Goal: Task Accomplishment & Management: Manage account settings

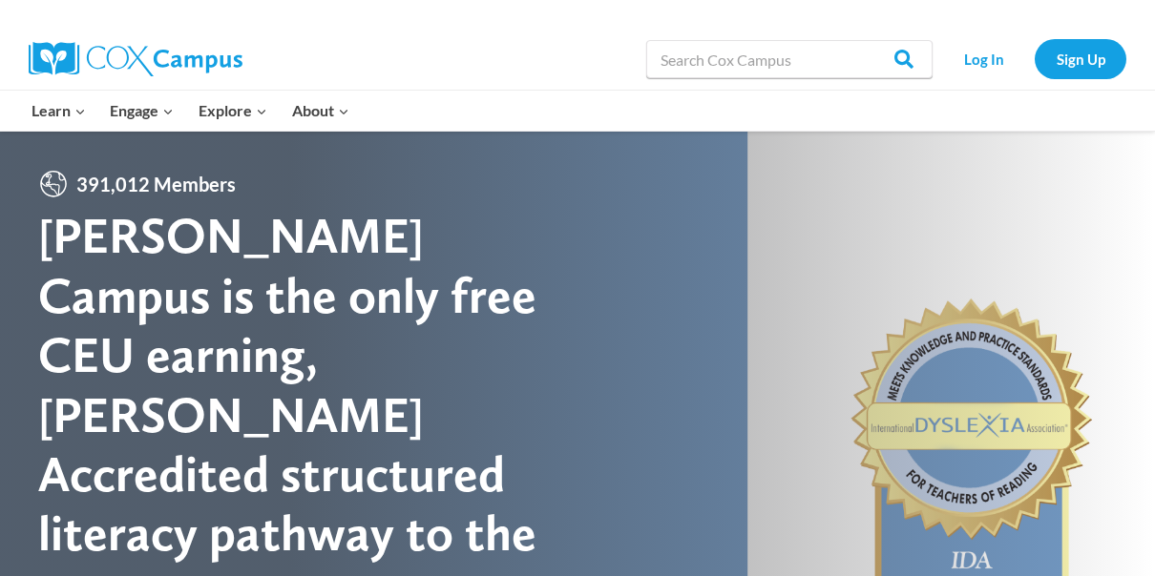
drag, startPoint x: 0, startPoint y: 0, endPoint x: 1121, endPoint y: 179, distance: 1135.6
click at [1121, 179] on div at bounding box center [577, 475] width 1155 height 688
click at [982, 63] on link "Log In" at bounding box center [983, 58] width 83 height 39
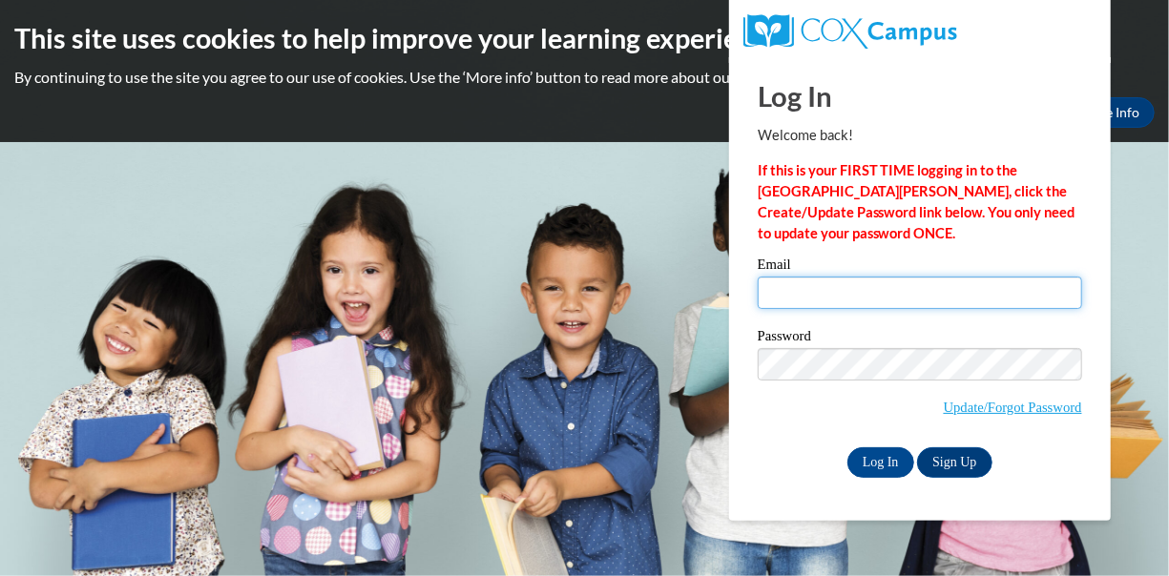
click at [767, 298] on input "Email" at bounding box center [920, 293] width 324 height 32
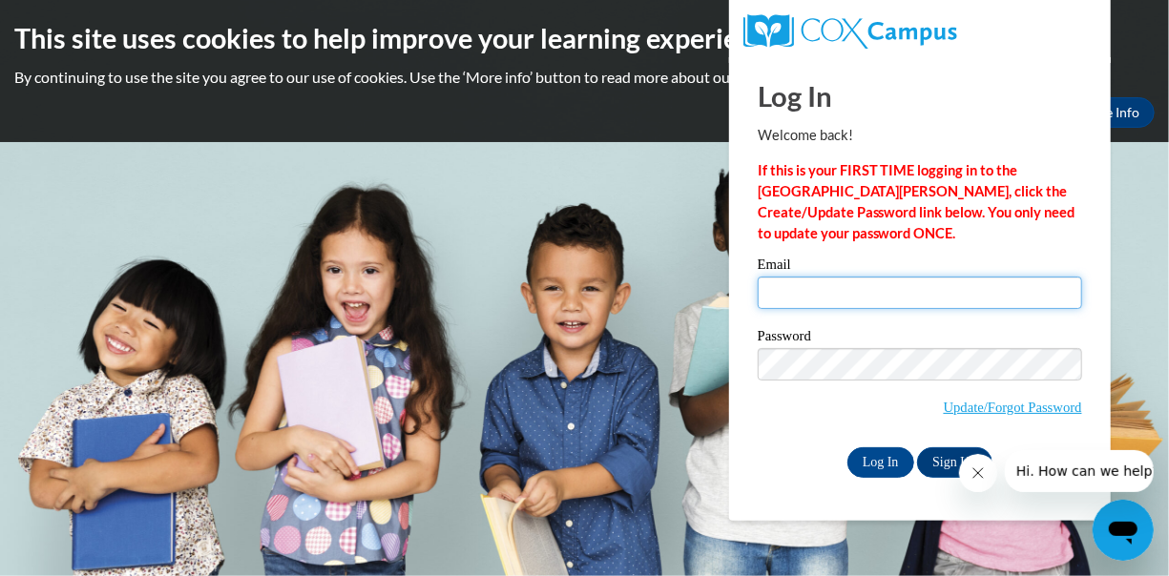
type input "[EMAIL_ADDRESS][DOMAIN_NAME]"
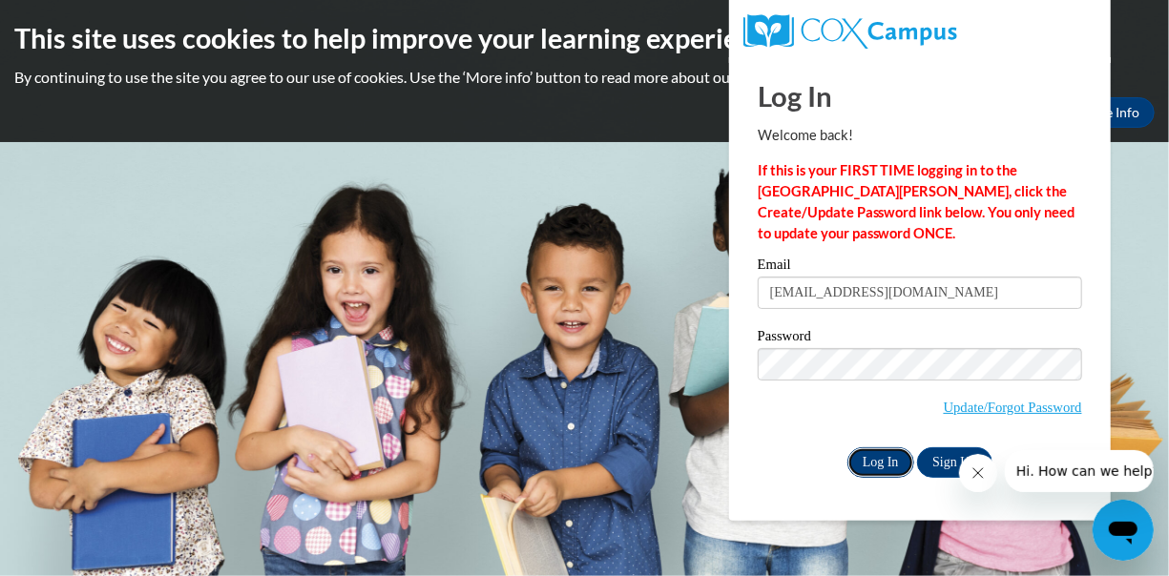
click at [878, 463] on input "Log In" at bounding box center [880, 463] width 67 height 31
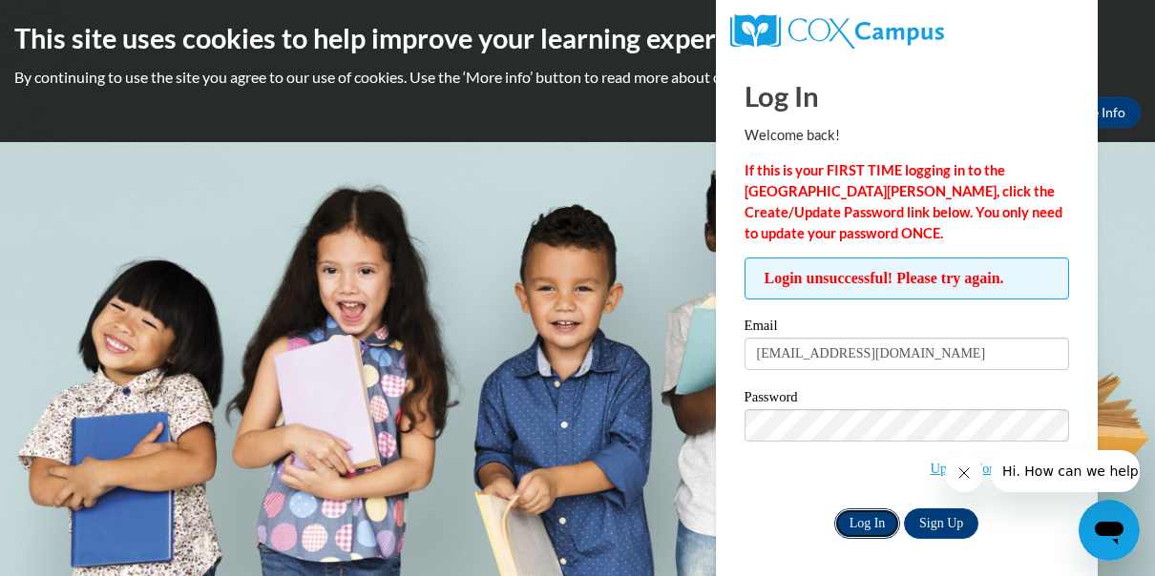
click at [884, 522] on input "Log In" at bounding box center [867, 524] width 67 height 31
click at [871, 522] on input "Log In" at bounding box center [867, 524] width 67 height 31
click at [879, 525] on input "Log In" at bounding box center [867, 524] width 67 height 31
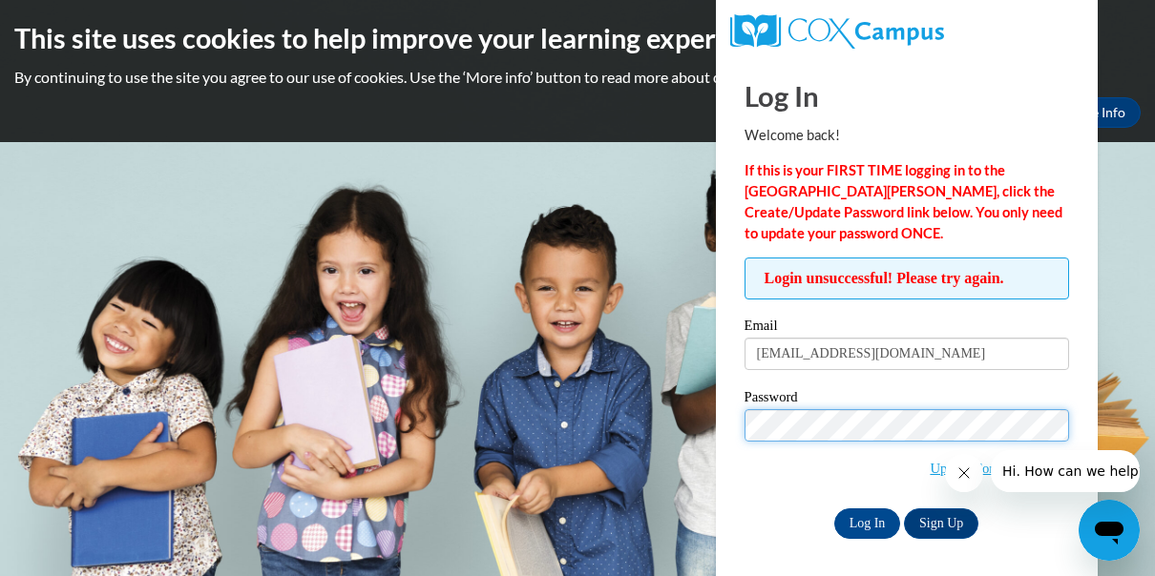
scroll to position [4, 0]
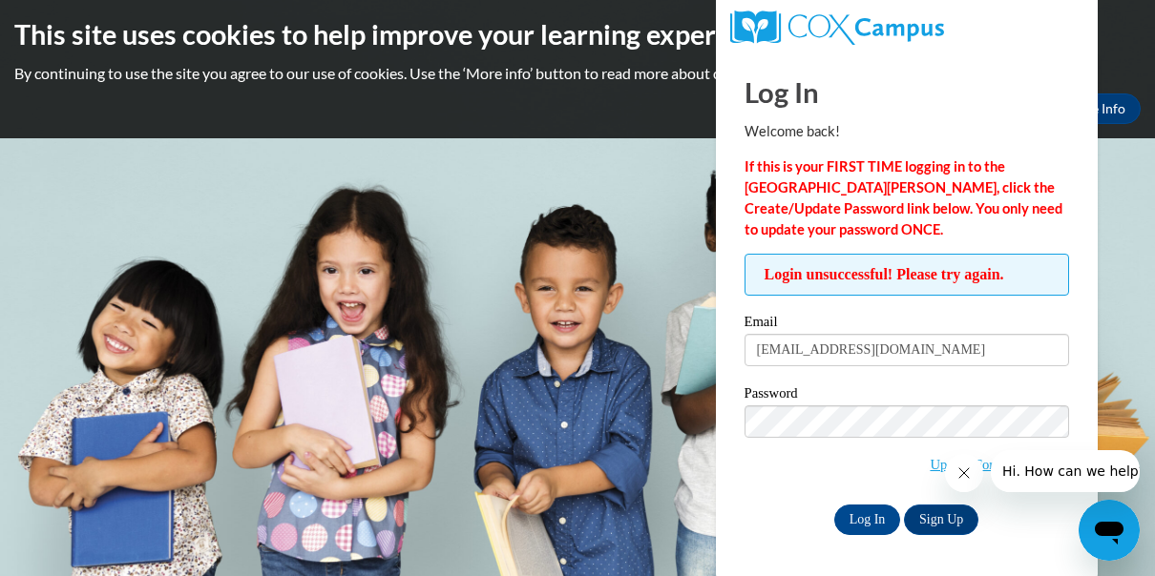
click at [1006, 207] on strong "If this is your FIRST TIME logging in to the [GEOGRAPHIC_DATA][PERSON_NAME], cl…" at bounding box center [903, 197] width 318 height 79
click at [1019, 207] on strong "If this is your FIRST TIME logging in to the [GEOGRAPHIC_DATA][PERSON_NAME], cl…" at bounding box center [903, 197] width 318 height 79
click at [864, 522] on input "Log In" at bounding box center [867, 520] width 67 height 31
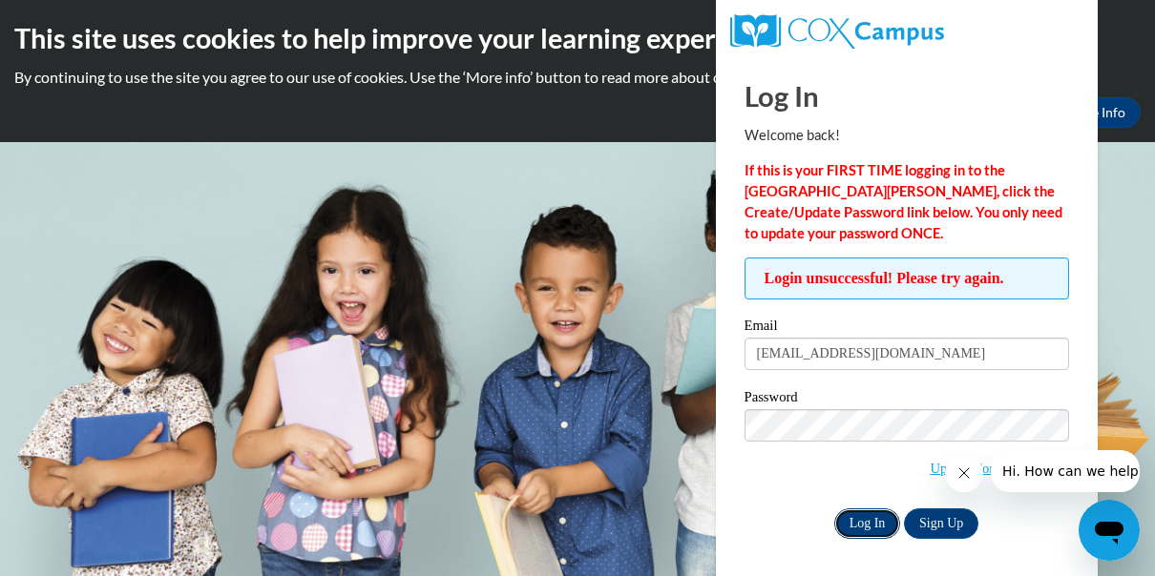
click at [868, 527] on input "Log In" at bounding box center [867, 524] width 67 height 31
click at [1072, 477] on span "Hi. How can we help?" at bounding box center [1072, 471] width 143 height 15
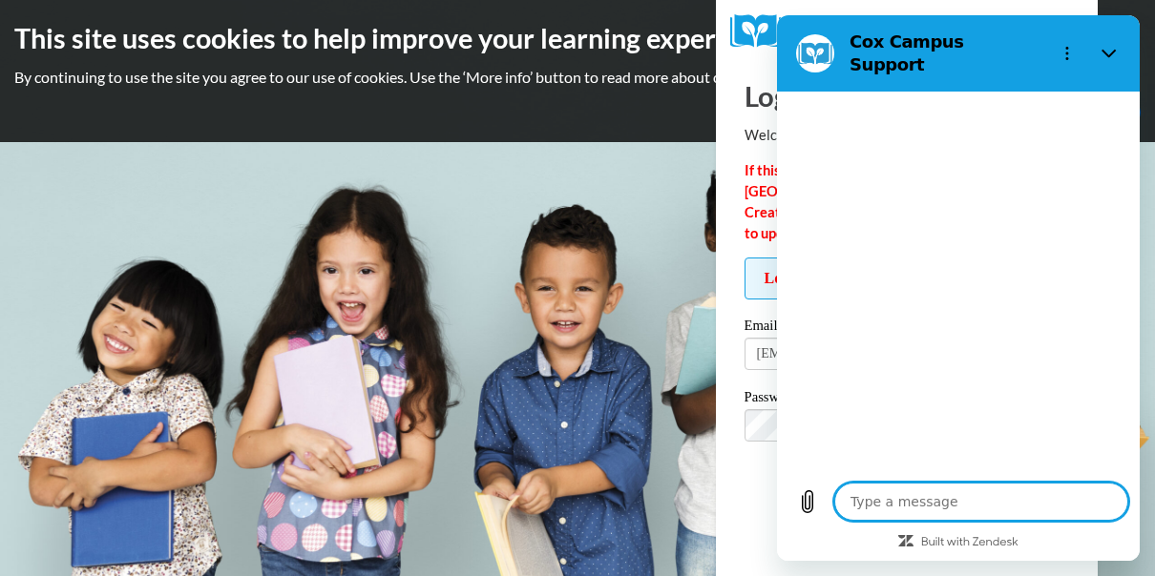
type textarea "x"
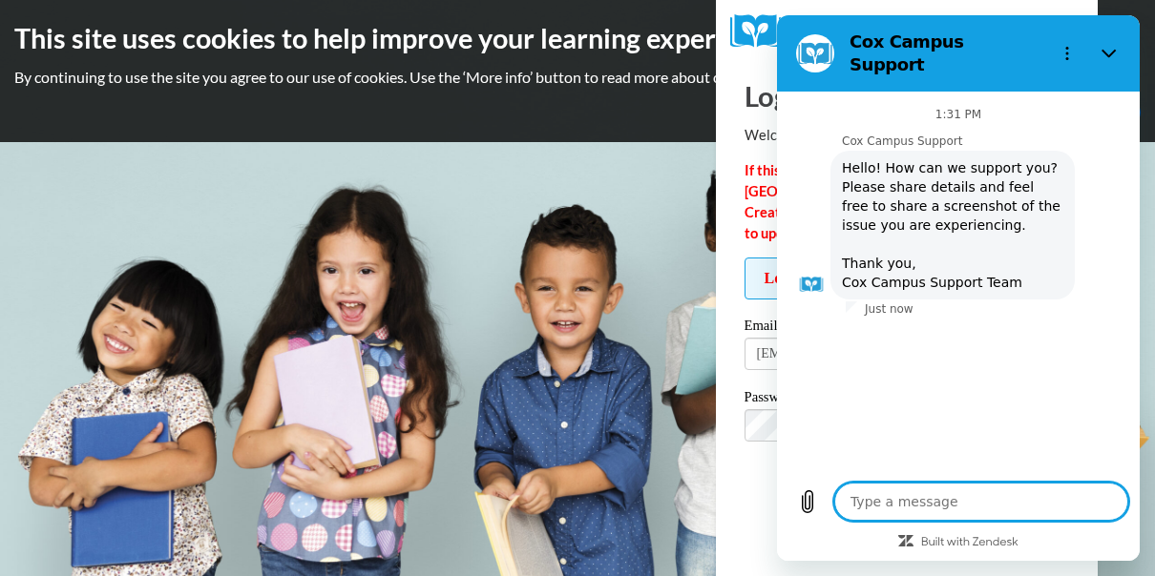
type textarea "i"
type textarea "x"
type textarea "i"
type textarea "x"
type textarea "i c"
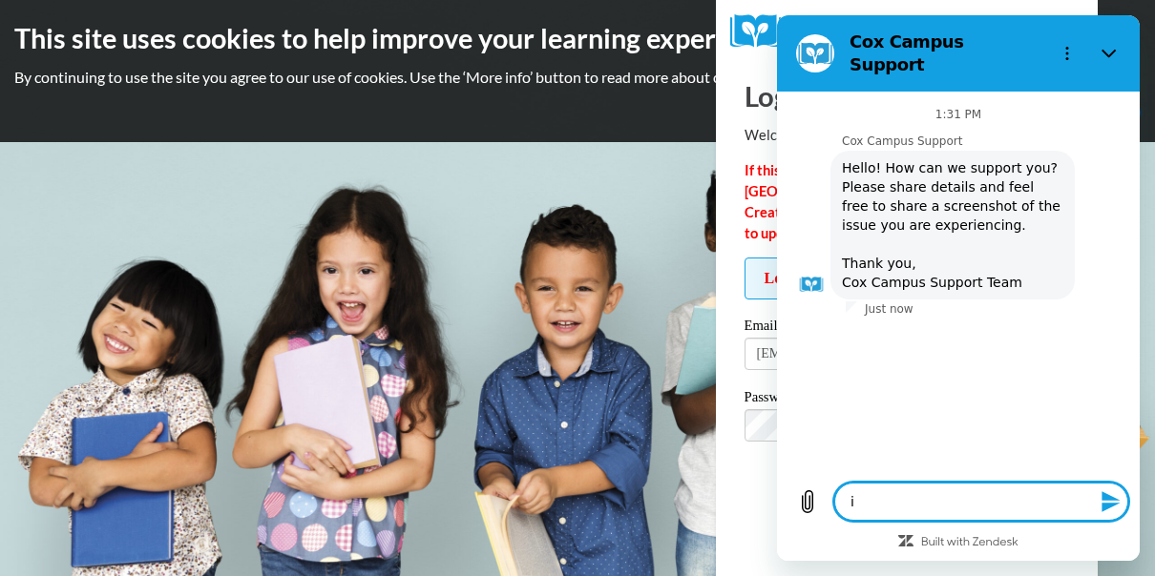
type textarea "x"
type textarea "i ca"
type textarea "x"
type textarea "i can"
type textarea "x"
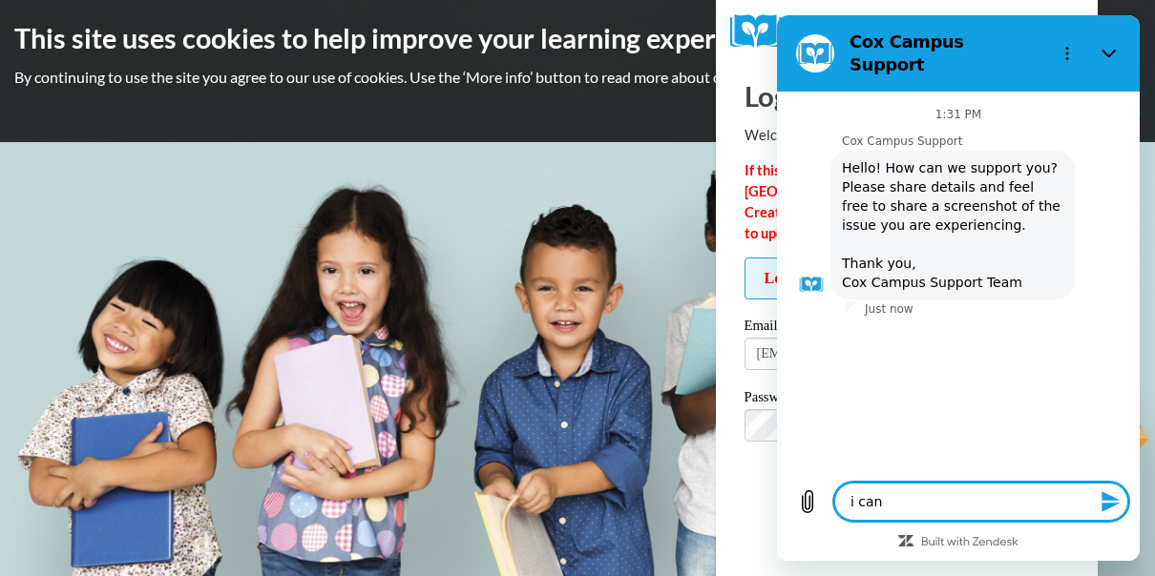
type textarea "i can"
type textarea "x"
type textarea "i can l"
type textarea "x"
type textarea "i can lo"
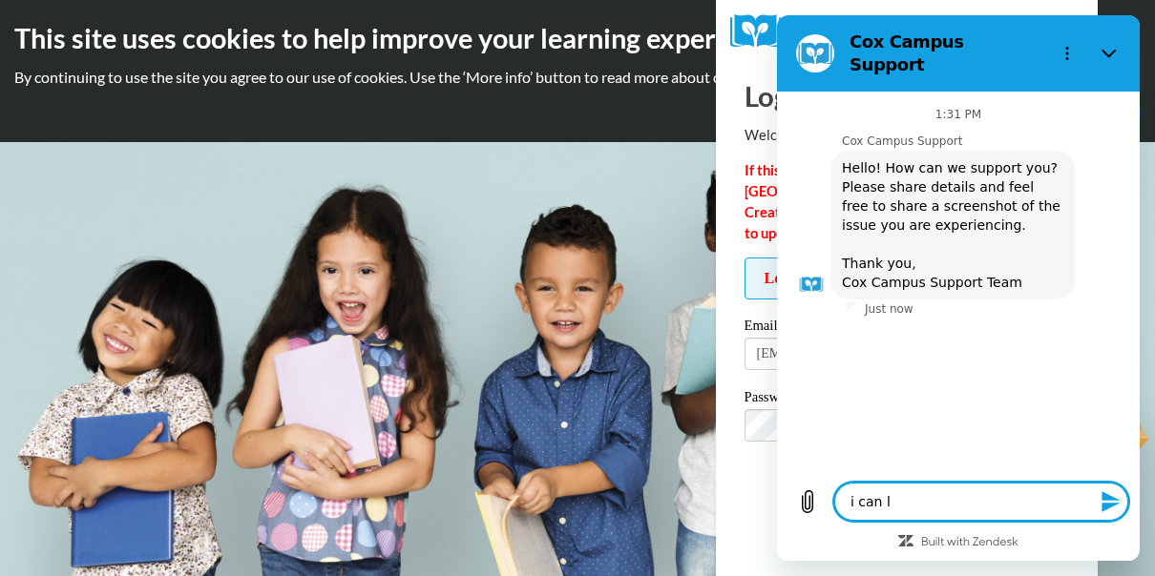
type textarea "x"
type textarea "i can log"
type textarea "x"
type textarea "i can log"
type textarea "x"
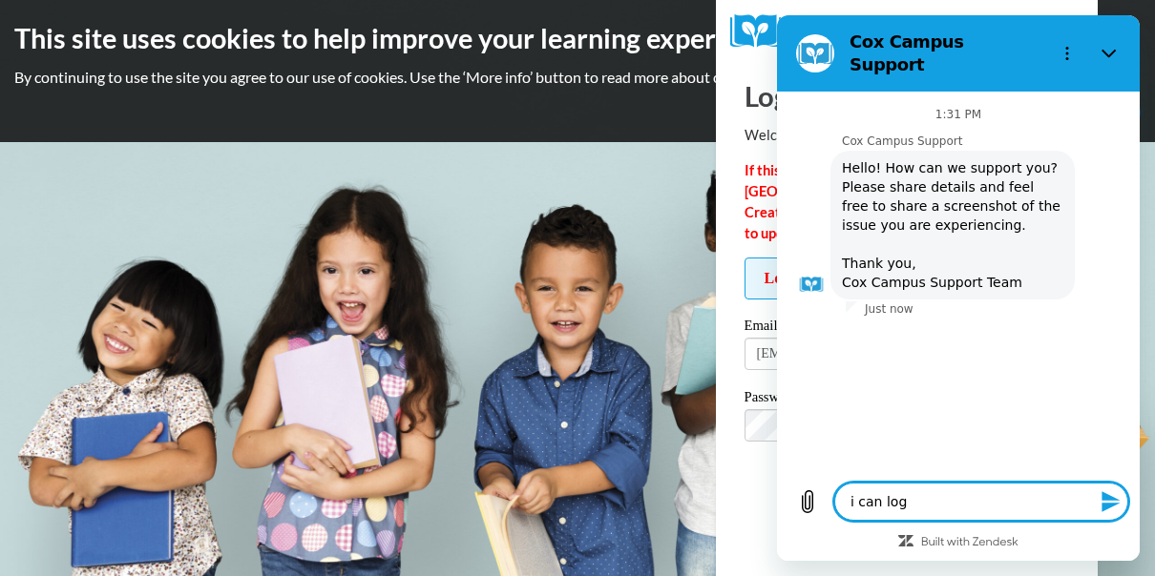
type textarea "i can log i"
type textarea "x"
type textarea "i can log in"
type textarea "x"
type textarea "i can log in"
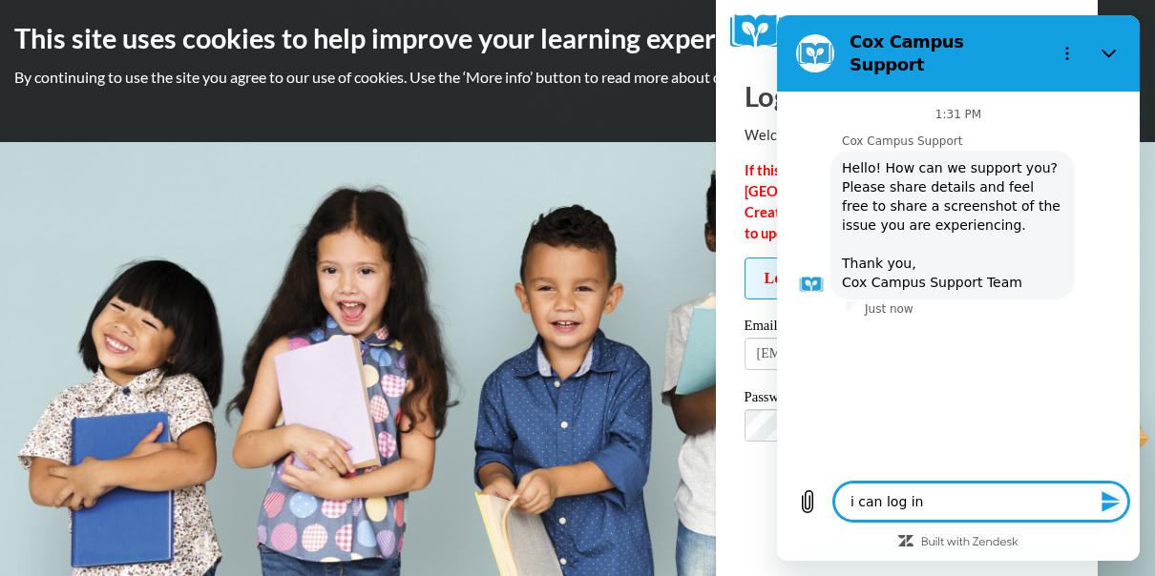
click at [1107, 501] on icon "Send message" at bounding box center [1110, 502] width 23 height 23
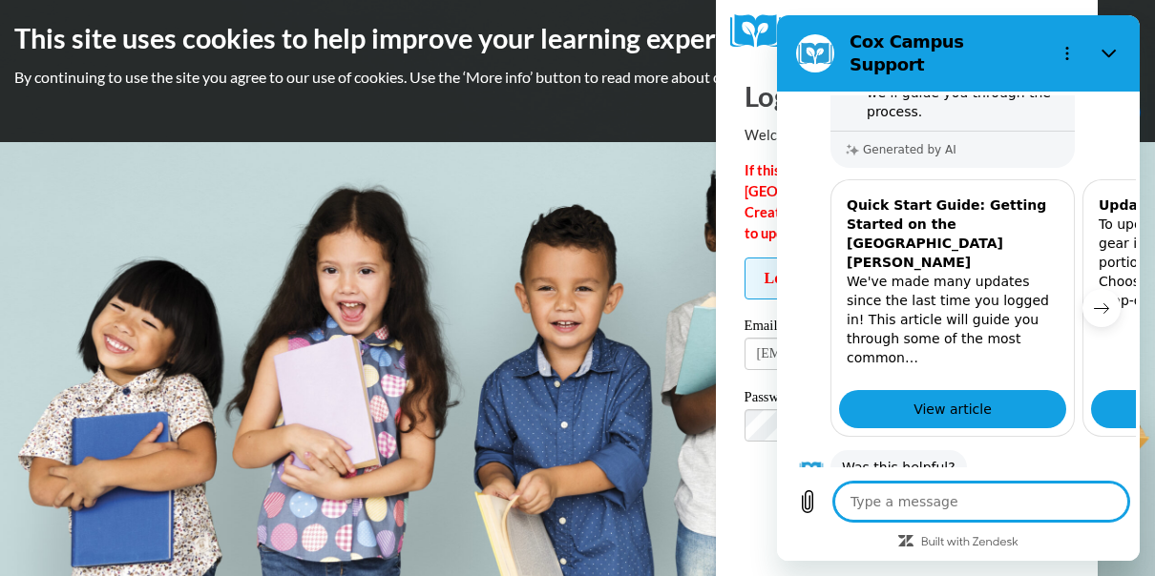
scroll to position [559, 0]
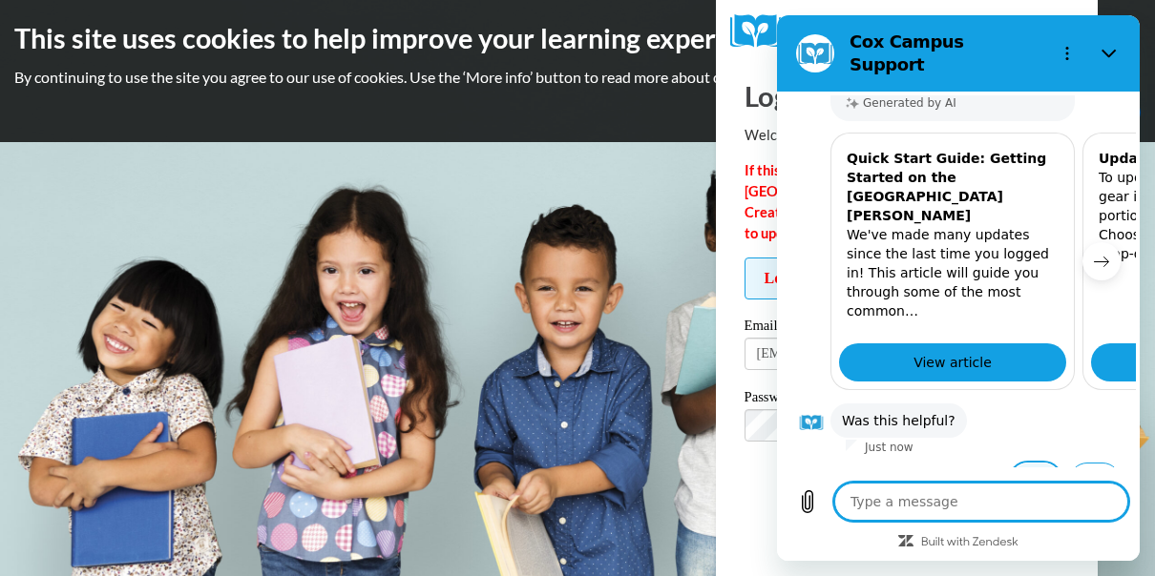
click at [1022, 463] on button "Yes" at bounding box center [1036, 481] width 52 height 36
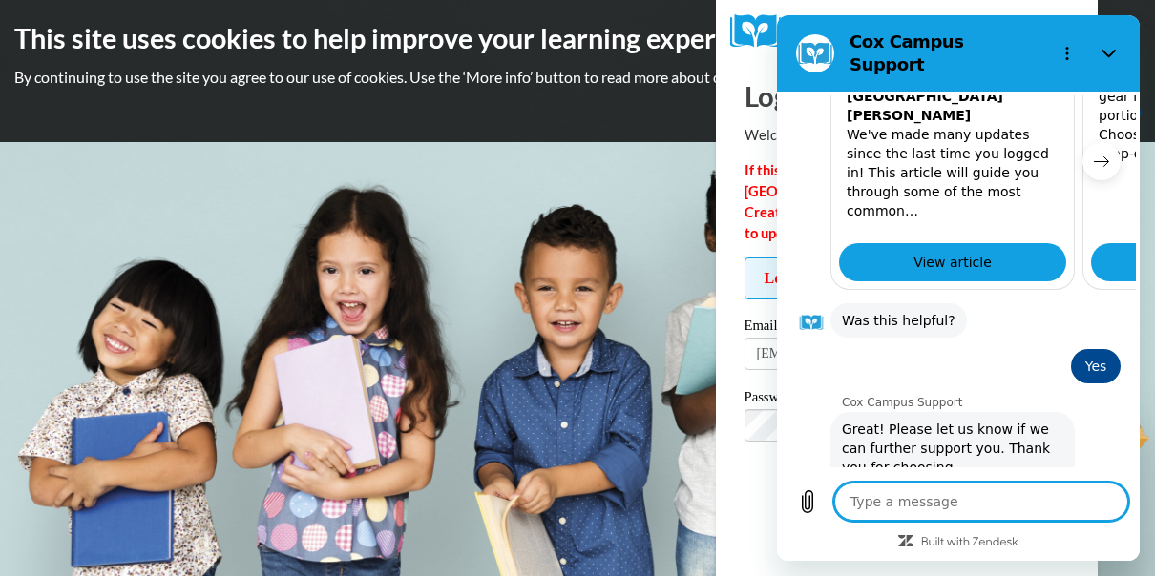
scroll to position [663, 0]
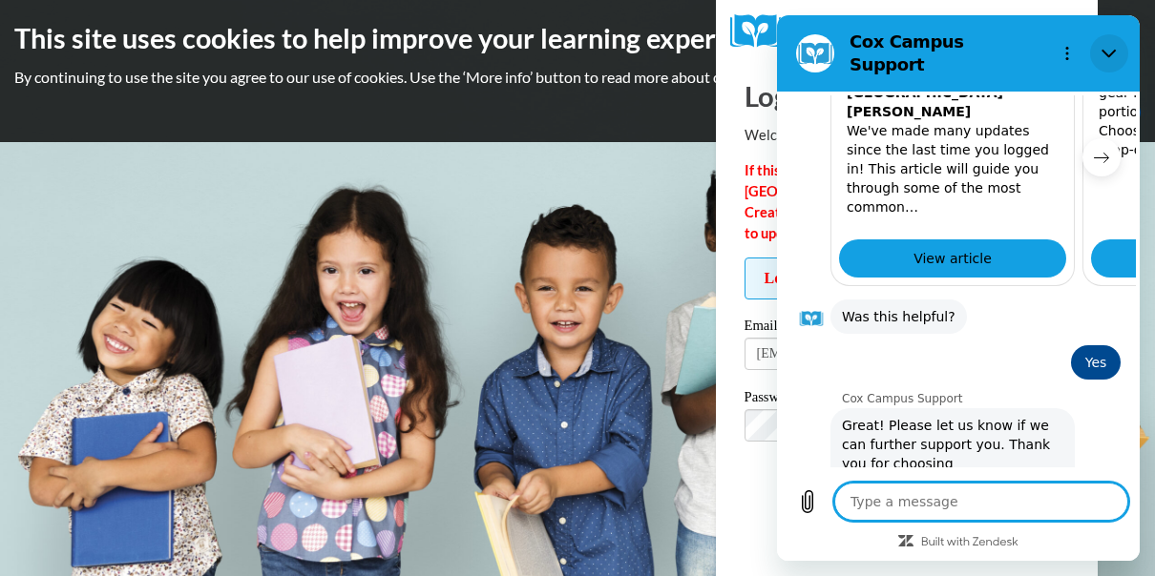
click at [1117, 41] on button "Close" at bounding box center [1109, 53] width 38 height 38
type textarea "x"
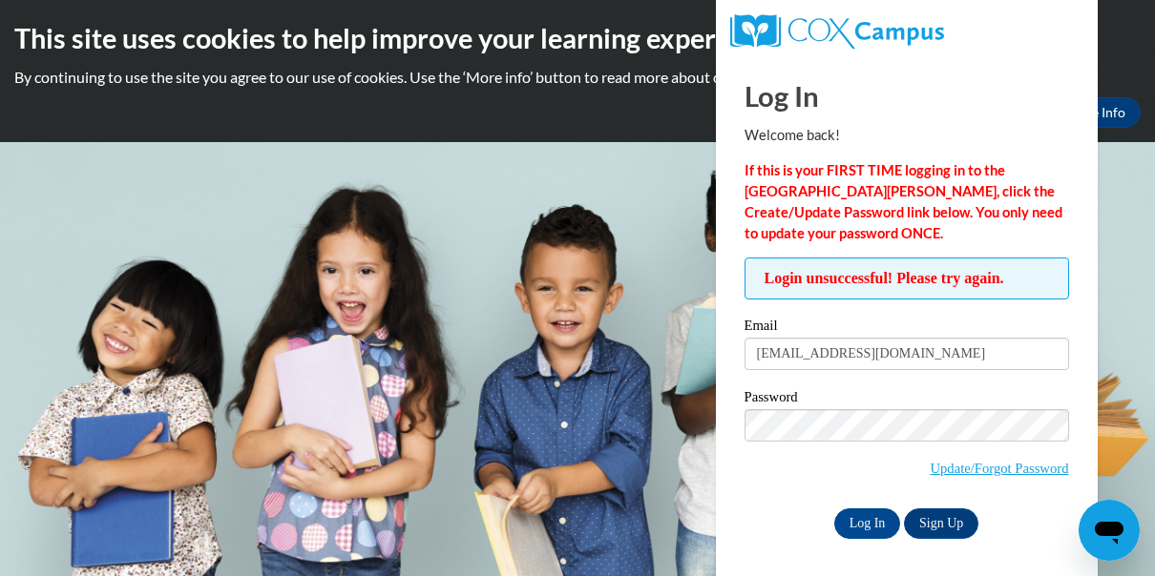
click at [807, 397] on label "Password" at bounding box center [906, 399] width 324 height 19
click at [867, 521] on input "Log In" at bounding box center [867, 524] width 67 height 31
click at [861, 202] on p "If this is your FIRST TIME logging in to the [GEOGRAPHIC_DATA][PERSON_NAME], cl…" at bounding box center [906, 202] width 324 height 84
click at [973, 202] on p "If this is your FIRST TIME logging in to the [GEOGRAPHIC_DATA][PERSON_NAME], cl…" at bounding box center [906, 202] width 324 height 84
click at [991, 200] on p "If this is your FIRST TIME logging in to the NEW Cox Campus, click the Create/U…" at bounding box center [906, 202] width 324 height 84
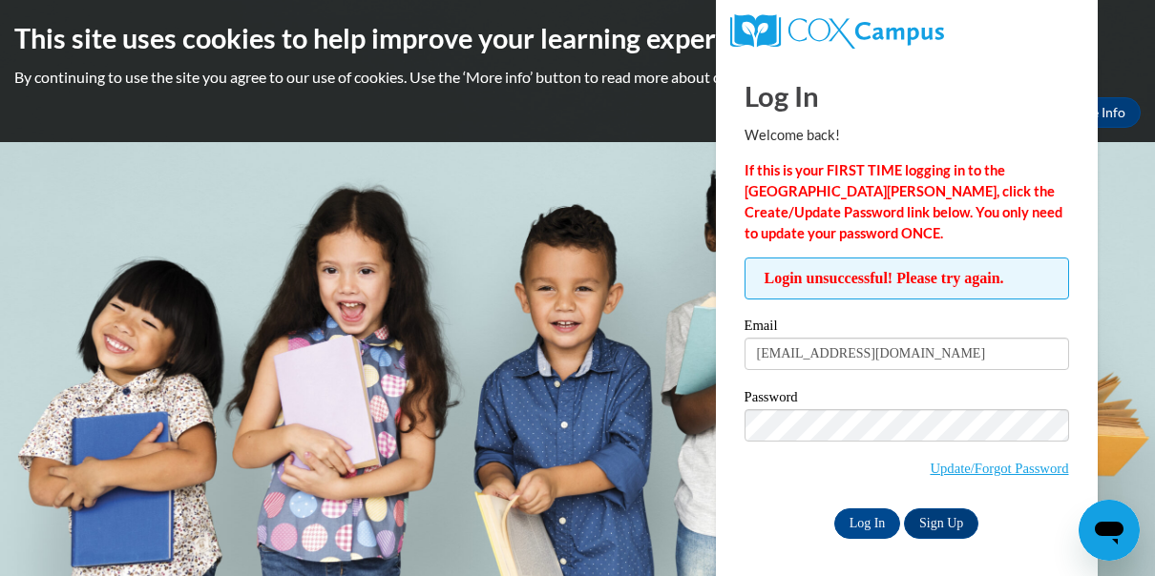
click at [980, 196] on strong "If this is your FIRST TIME logging in to the NEW Cox Campus, click the Create/U…" at bounding box center [903, 201] width 318 height 79
click at [867, 528] on input "Log In" at bounding box center [867, 524] width 67 height 31
click at [1049, 462] on link "Update/Forgot Password" at bounding box center [999, 468] width 138 height 15
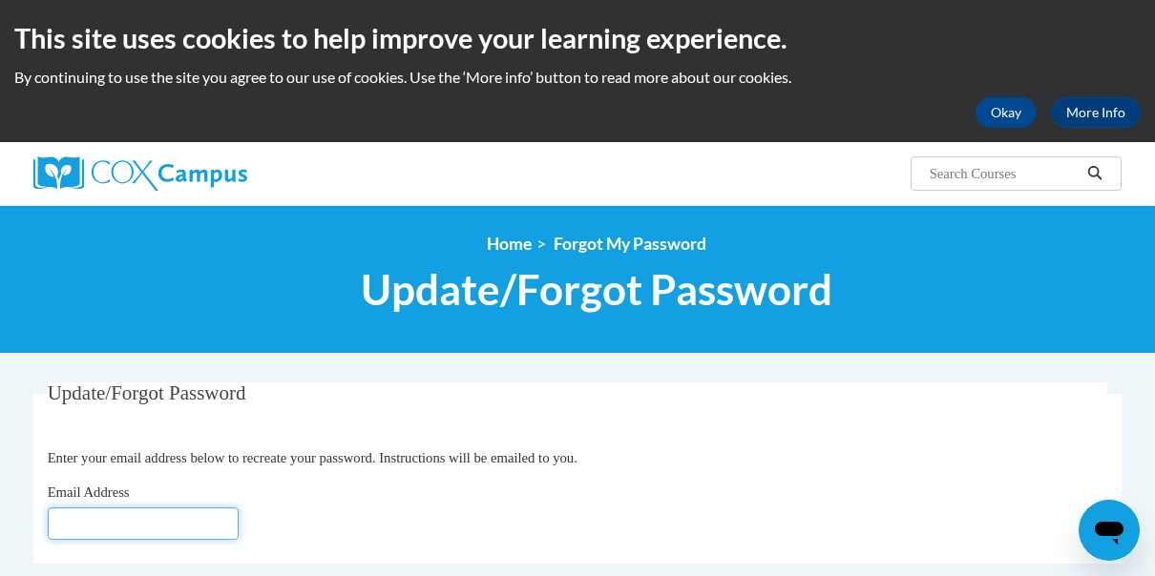
click at [142, 521] on input "Email Address" at bounding box center [143, 524] width 191 height 32
type input "[EMAIL_ADDRESS][DOMAIN_NAME]"
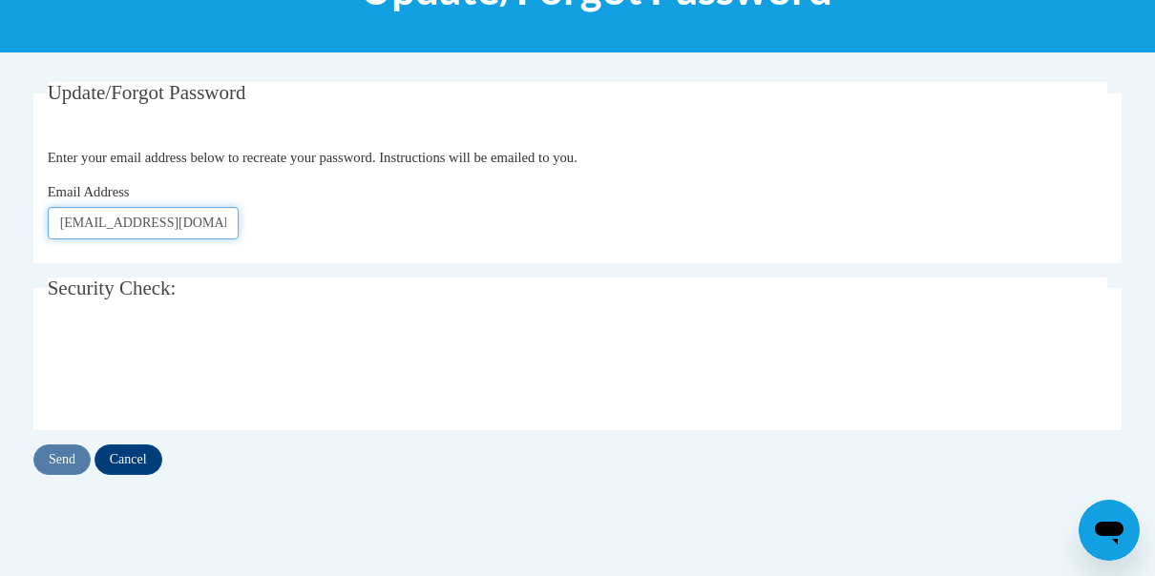
scroll to position [296, 0]
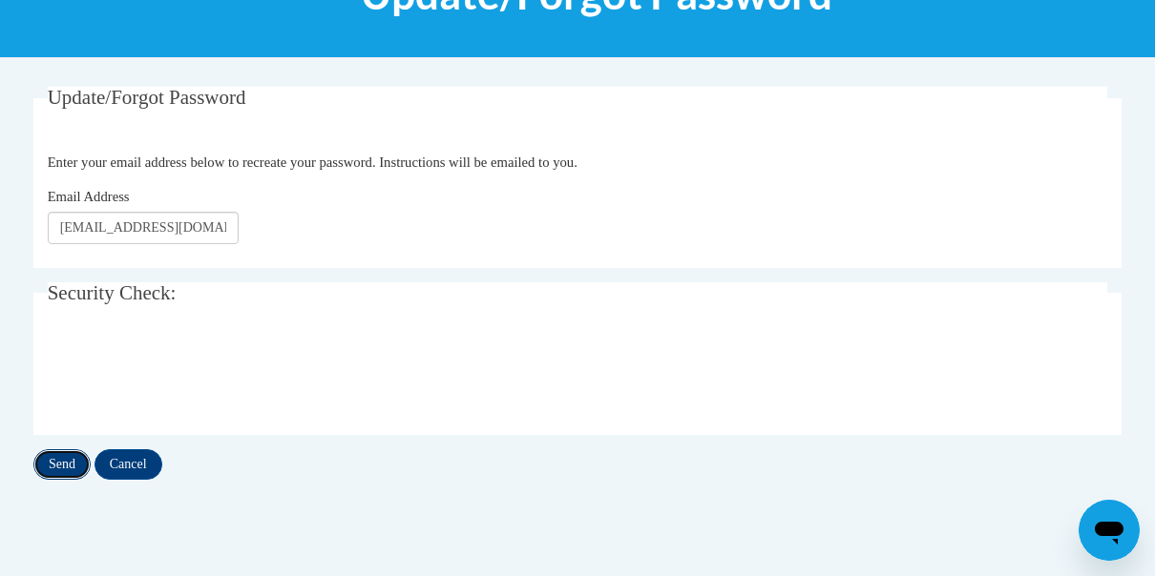
click at [68, 463] on input "Send" at bounding box center [61, 465] width 57 height 31
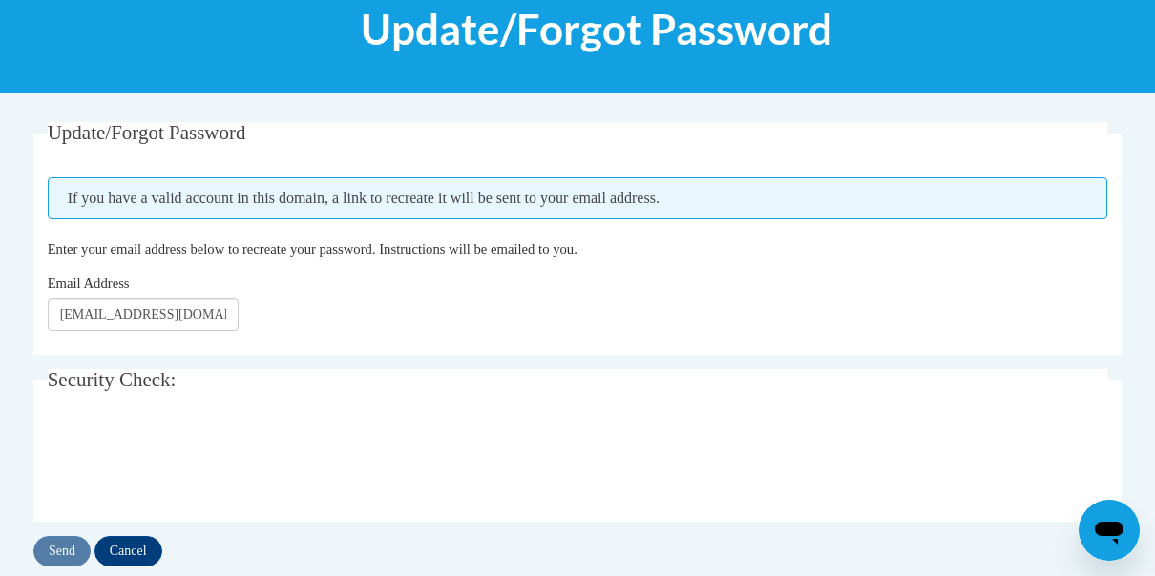
scroll to position [260, 0]
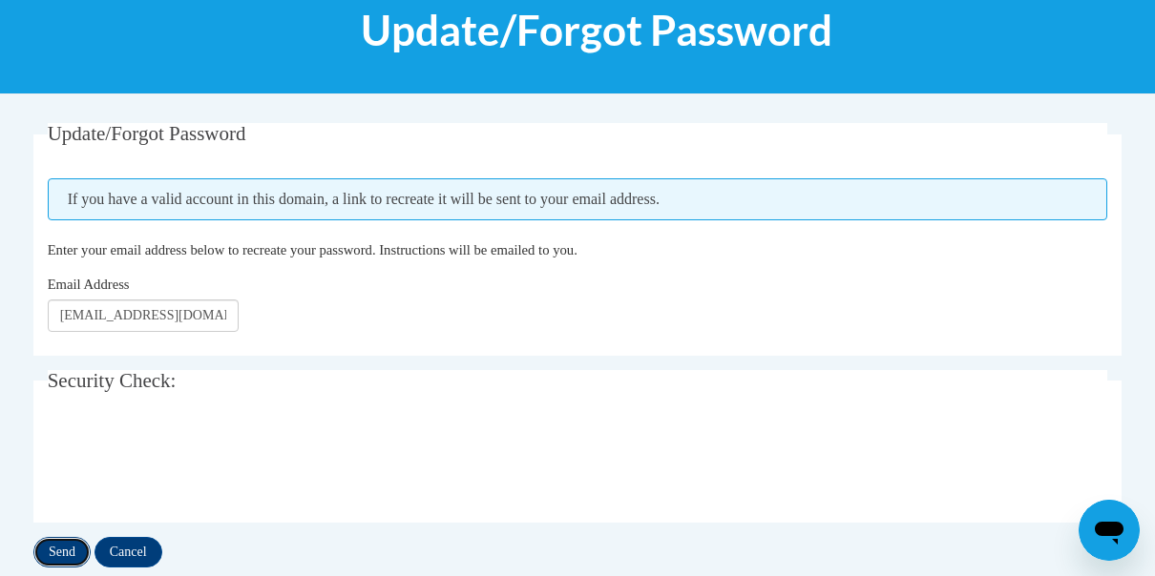
click at [63, 556] on input "Send" at bounding box center [61, 552] width 57 height 31
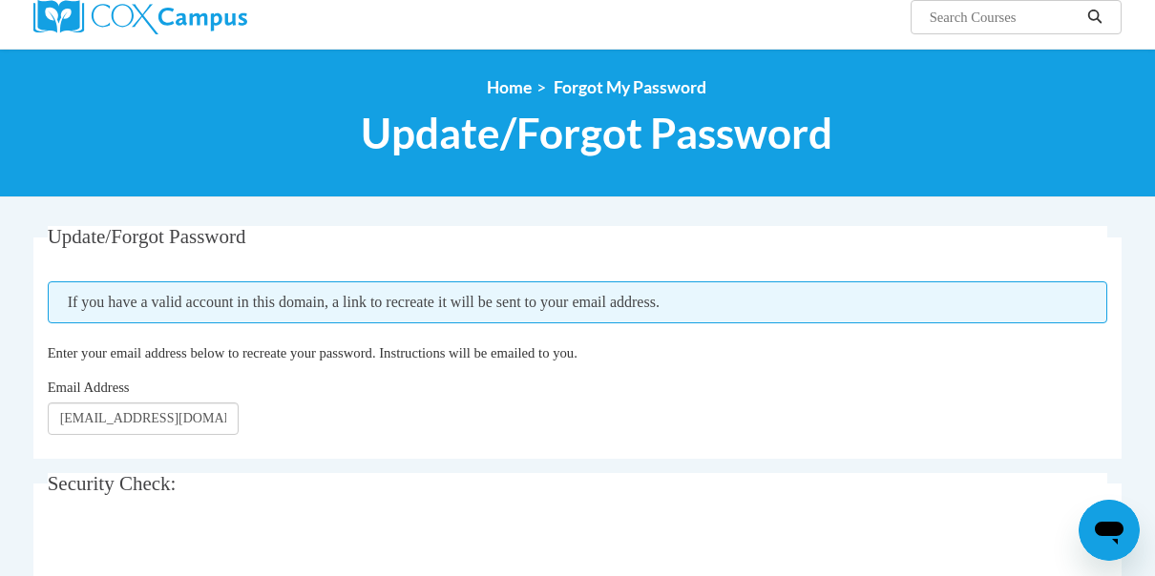
scroll to position [162, 0]
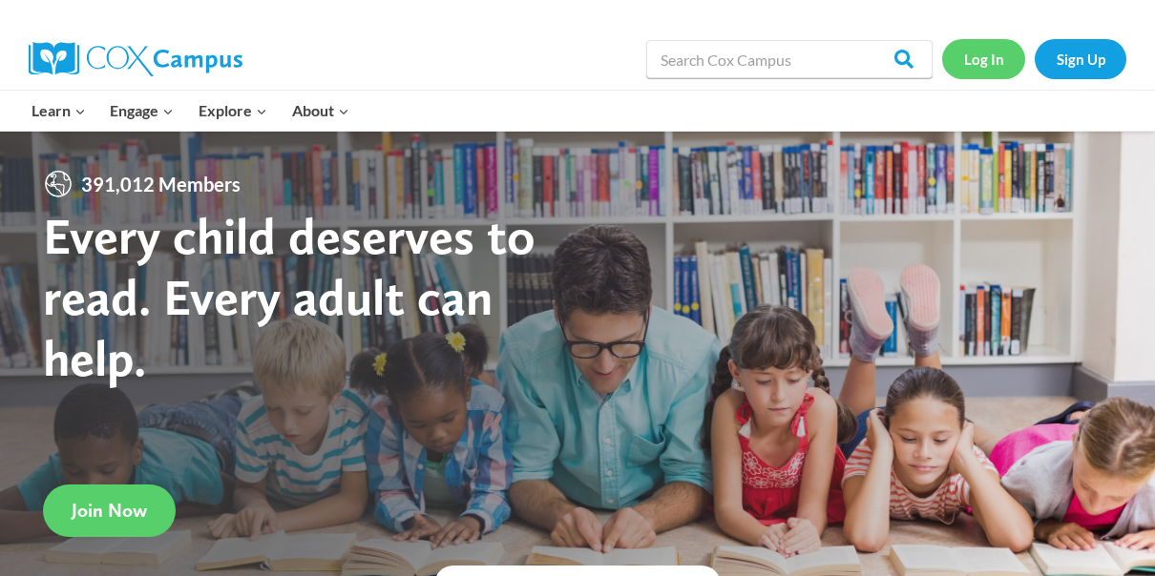
click at [993, 62] on link "Log In" at bounding box center [983, 58] width 83 height 39
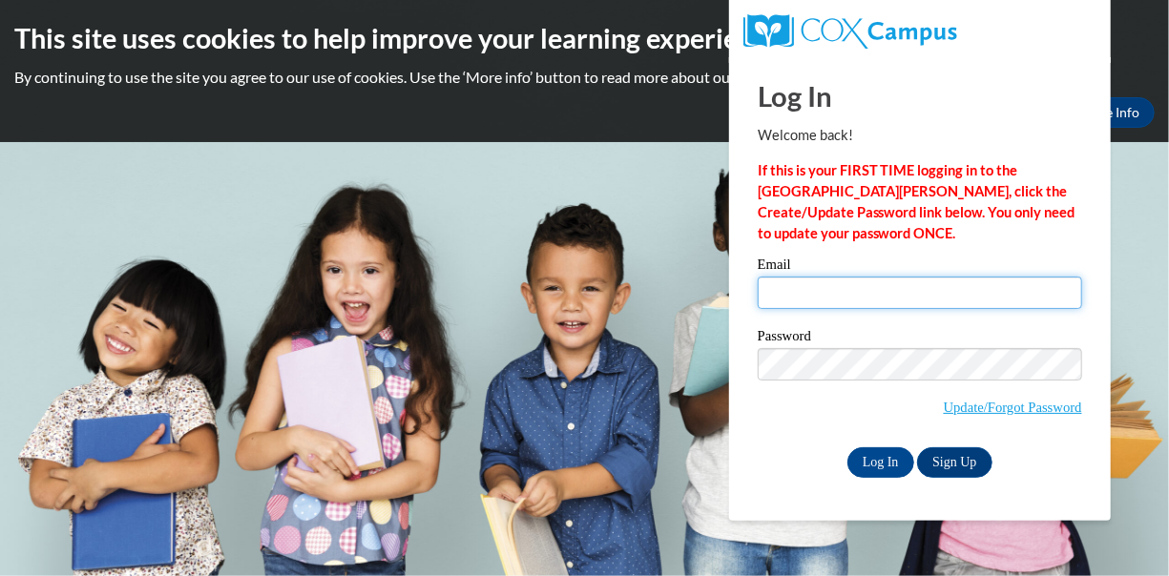
click at [826, 293] on input "Email" at bounding box center [920, 293] width 324 height 32
type input "[EMAIL_ADDRESS][DOMAIN_NAME]"
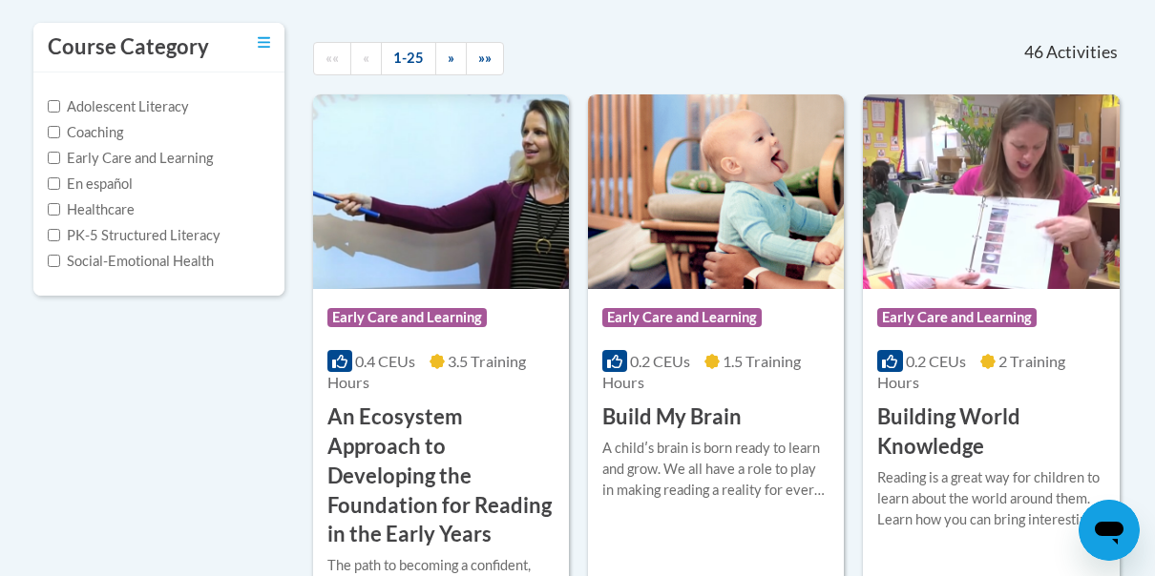
scroll to position [405, 0]
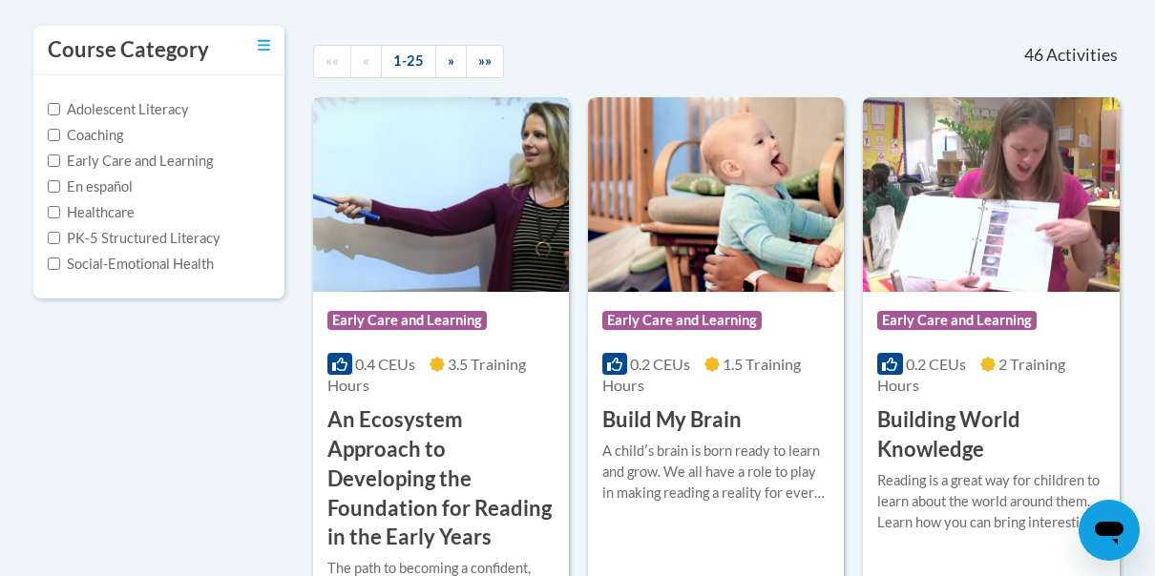
click at [478, 257] on img at bounding box center [441, 194] width 256 height 195
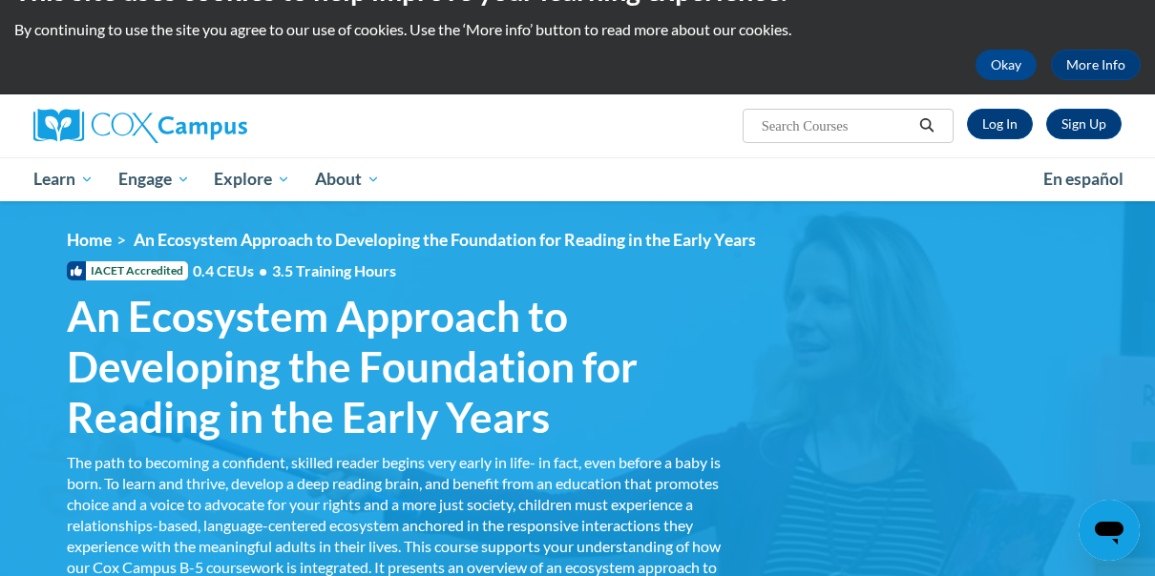
scroll to position [42, 0]
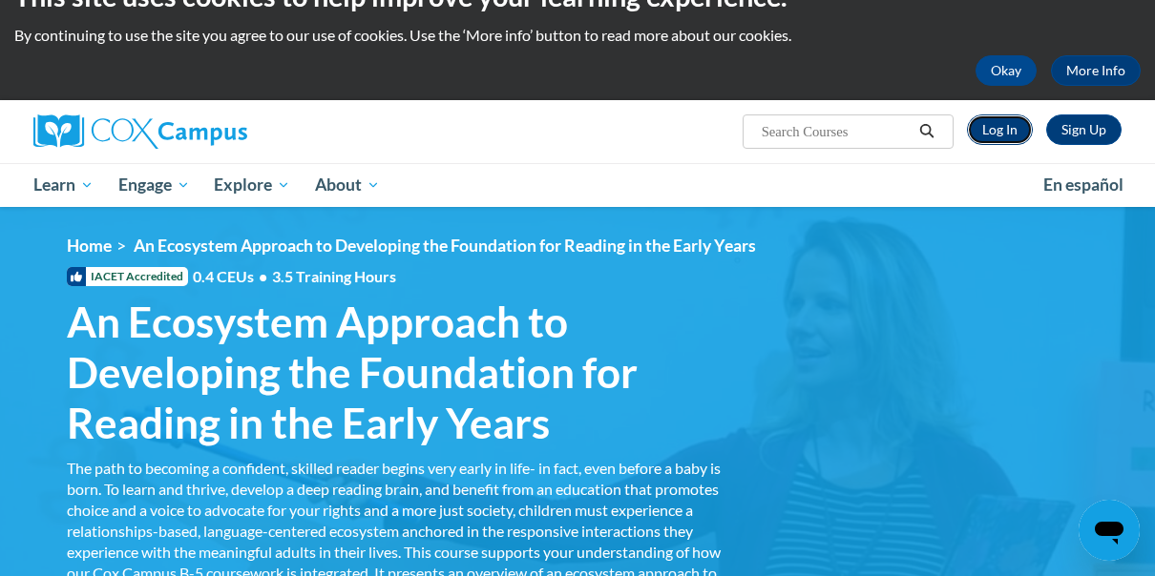
click at [997, 127] on link "Log In" at bounding box center [1000, 130] width 66 height 31
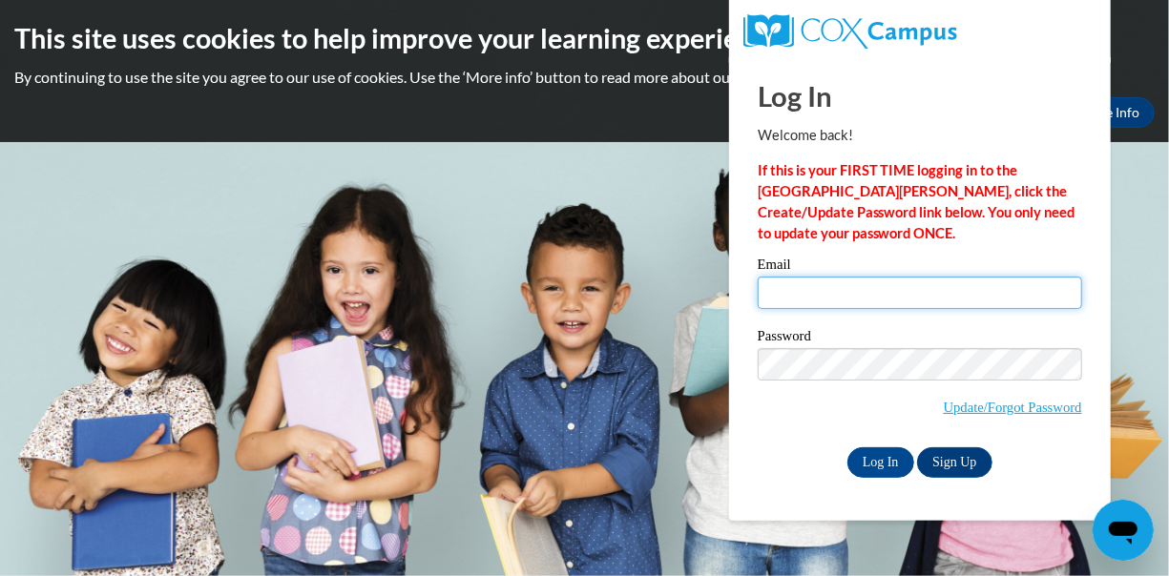
click at [836, 294] on input "Email" at bounding box center [920, 293] width 324 height 32
type input "[EMAIL_ADDRESS][DOMAIN_NAME]"
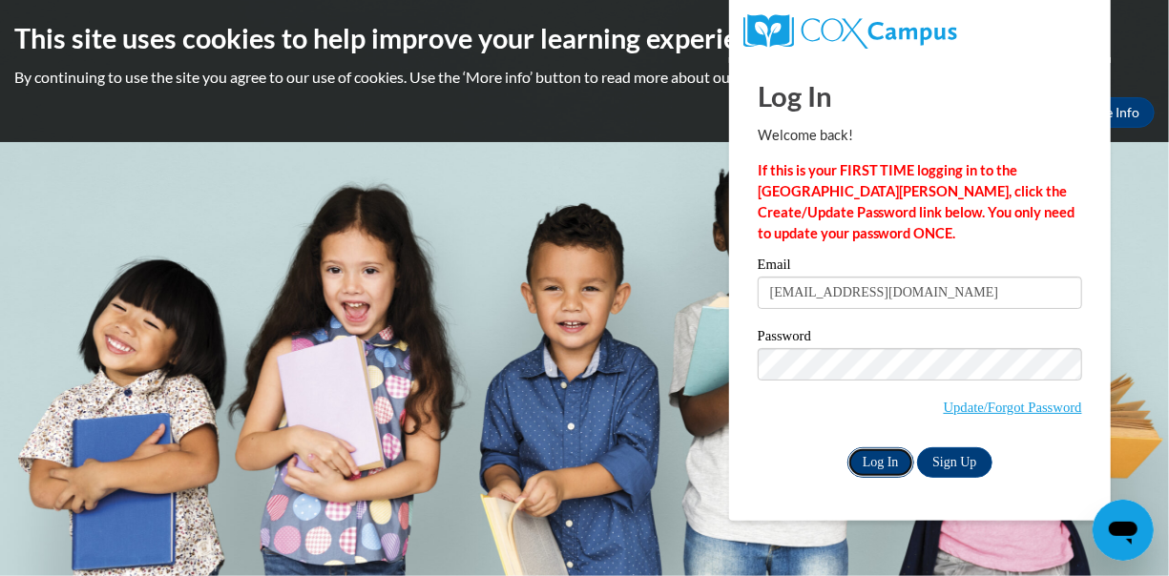
click at [885, 450] on input "Log In" at bounding box center [880, 463] width 67 height 31
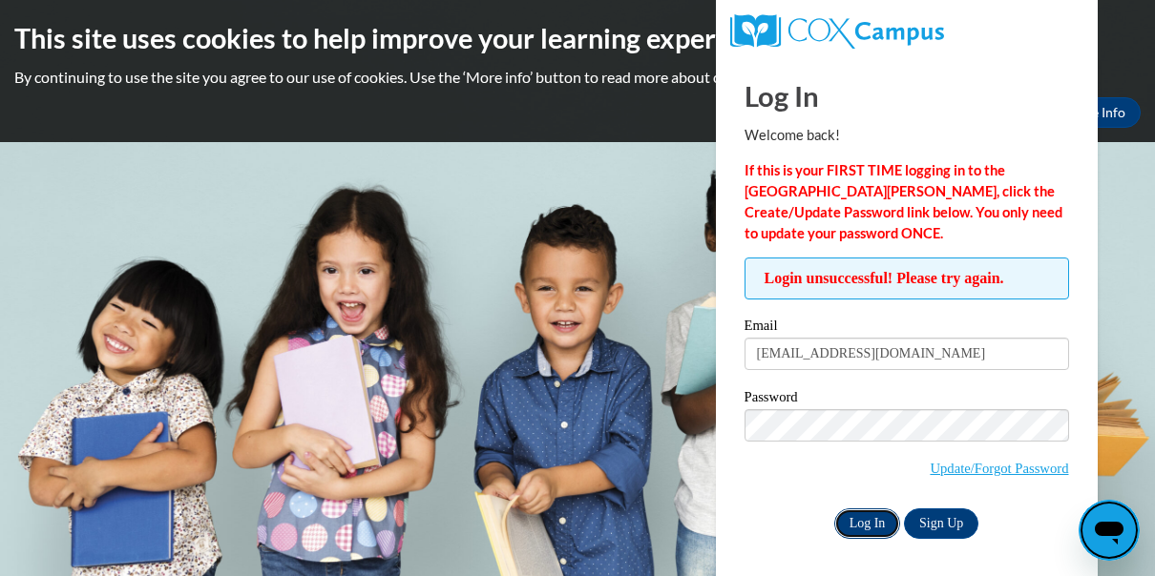
click at [889, 526] on input "Log In" at bounding box center [867, 524] width 67 height 31
click at [868, 526] on input "Log In" at bounding box center [867, 524] width 67 height 31
click at [877, 529] on input "Log In" at bounding box center [867, 524] width 67 height 31
click at [884, 523] on input "Log In" at bounding box center [867, 524] width 67 height 31
click at [869, 523] on input "Log In" at bounding box center [867, 524] width 67 height 31
